Goal: Task Accomplishment & Management: Manage account settings

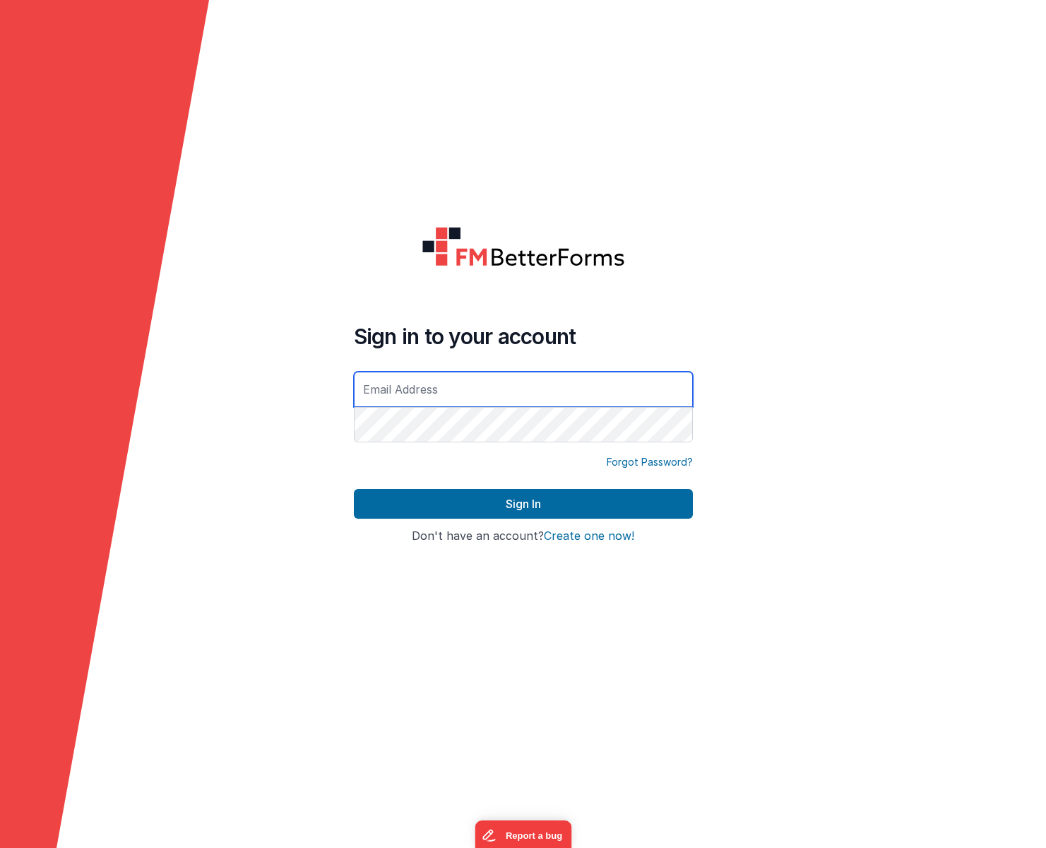
type input "[PERSON_NAME][EMAIL_ADDRESS][DOMAIN_NAME]"
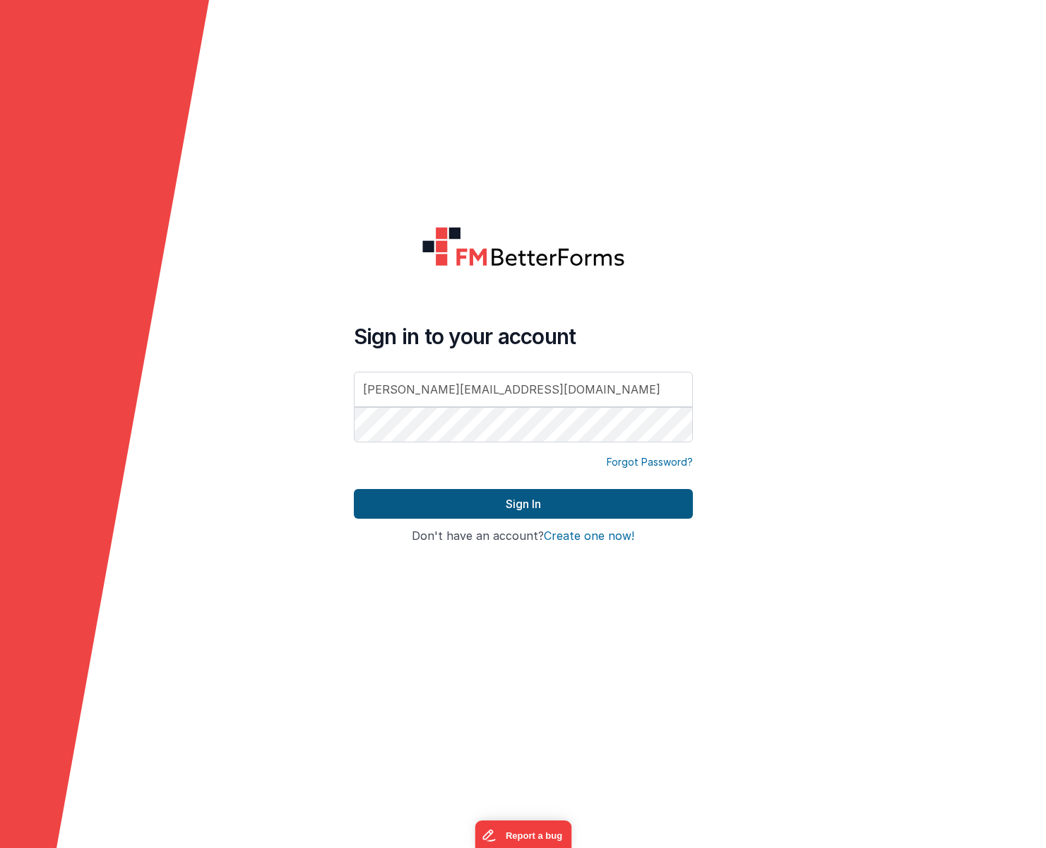
click at [533, 500] on button "Sign In" at bounding box center [523, 504] width 339 height 30
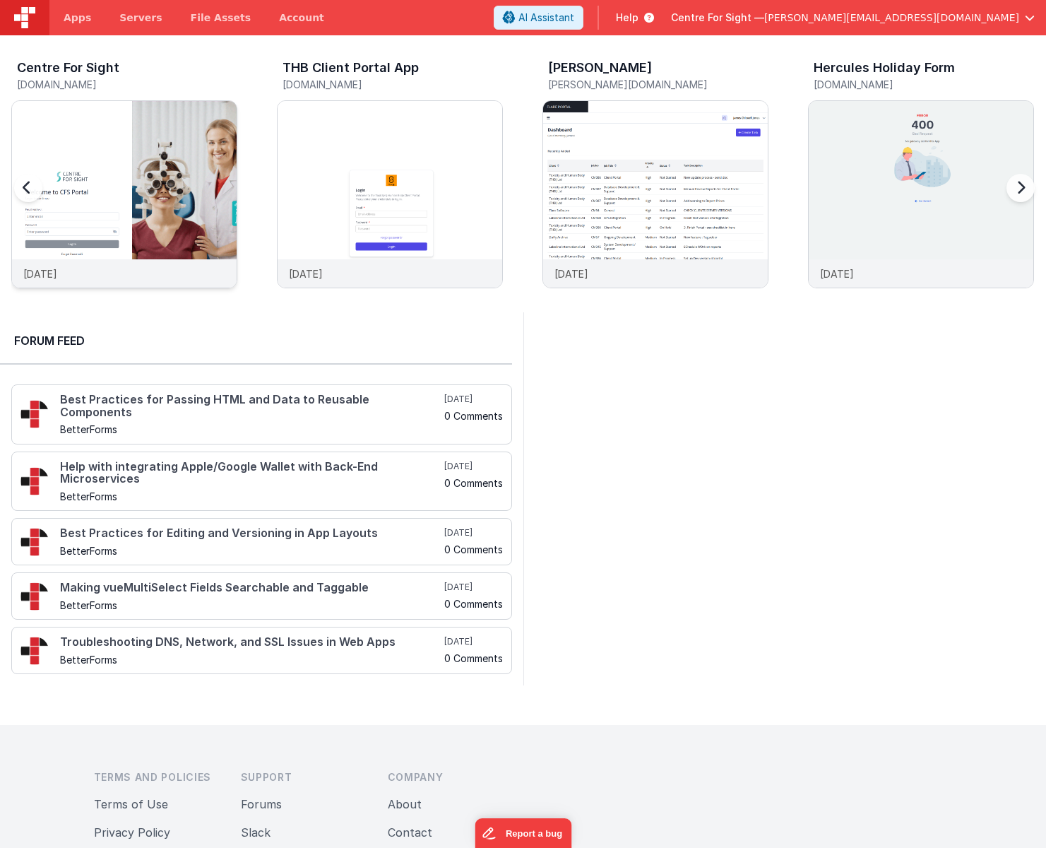
click at [143, 203] on img at bounding box center [124, 213] width 225 height 225
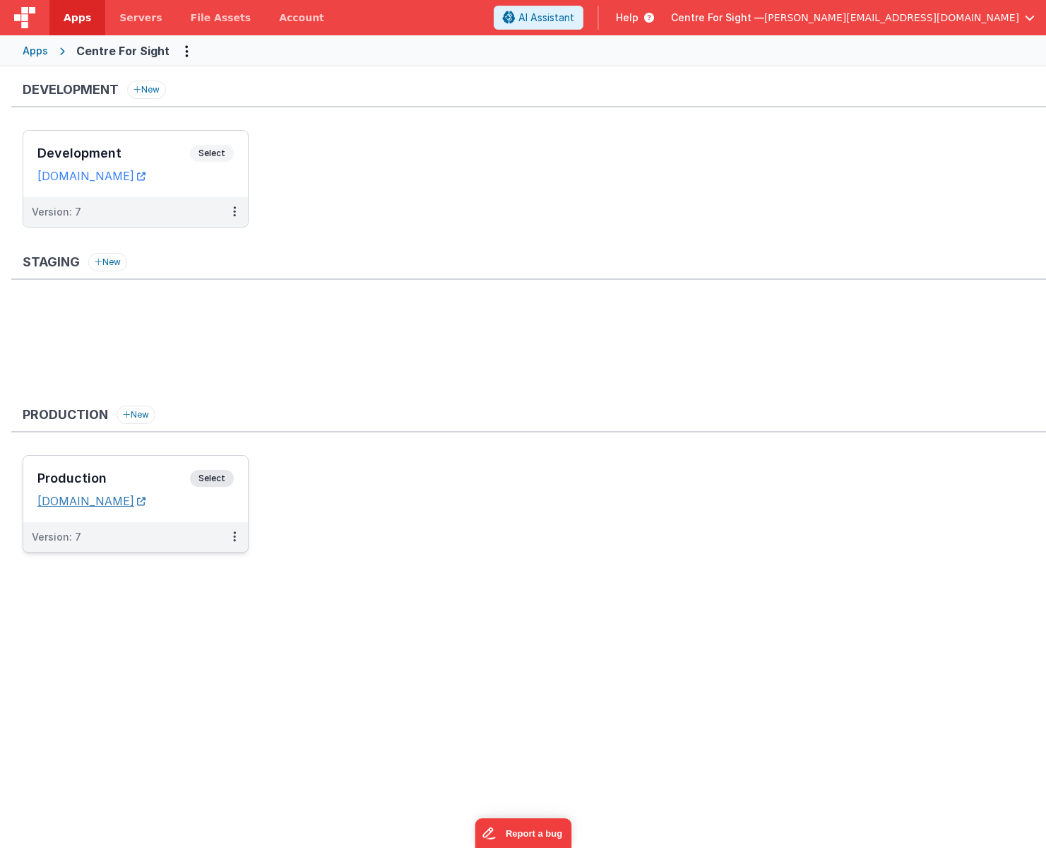
click at [124, 497] on link "[DOMAIN_NAME]" at bounding box center [91, 501] width 108 height 14
click at [228, 477] on span "Select" at bounding box center [212, 478] width 44 height 17
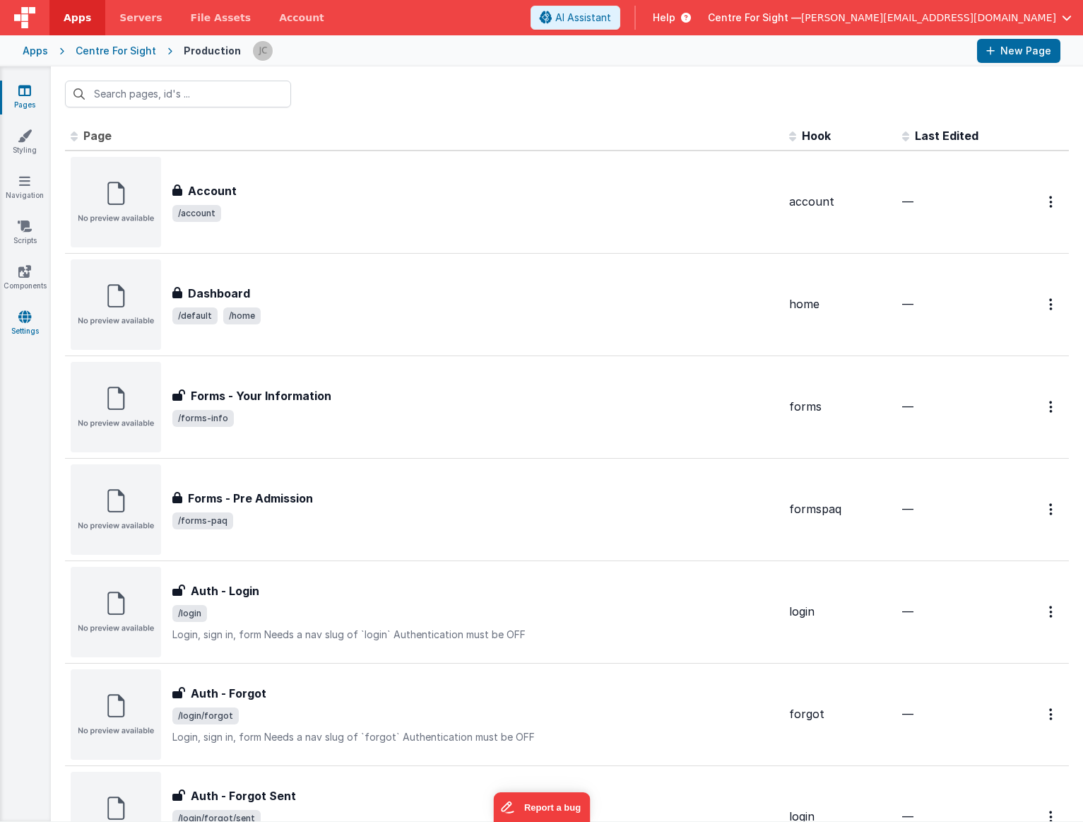
click at [27, 319] on icon at bounding box center [24, 316] width 13 height 14
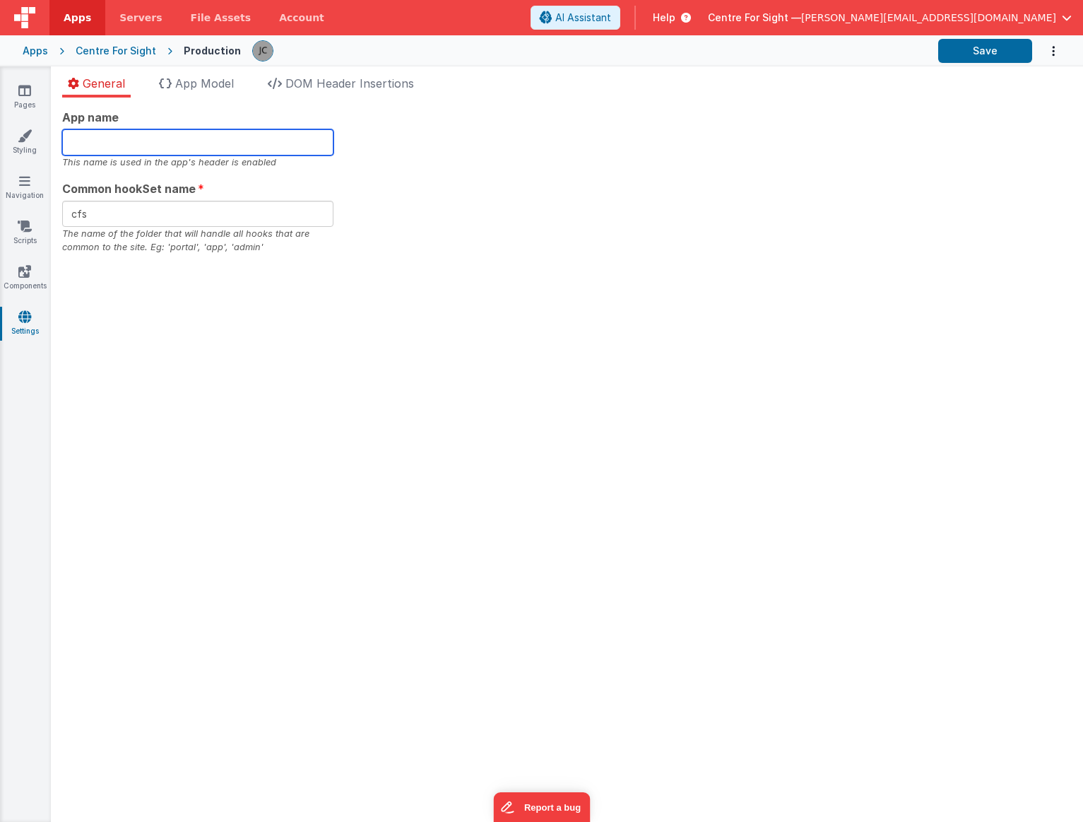
click at [155, 150] on input "text" at bounding box center [197, 142] width 271 height 26
click at [984, 52] on button "Save" at bounding box center [985, 51] width 94 height 24
